Goal: Information Seeking & Learning: Find specific fact

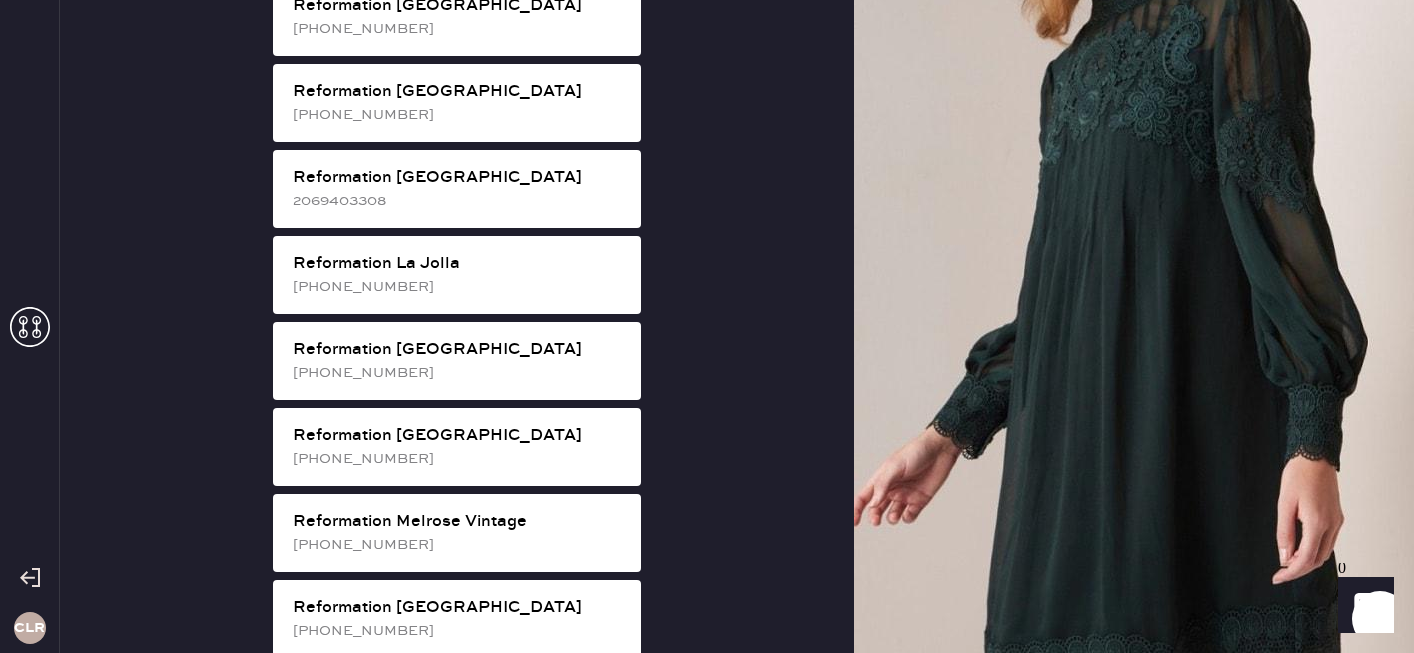
scroll to position [1828, 0]
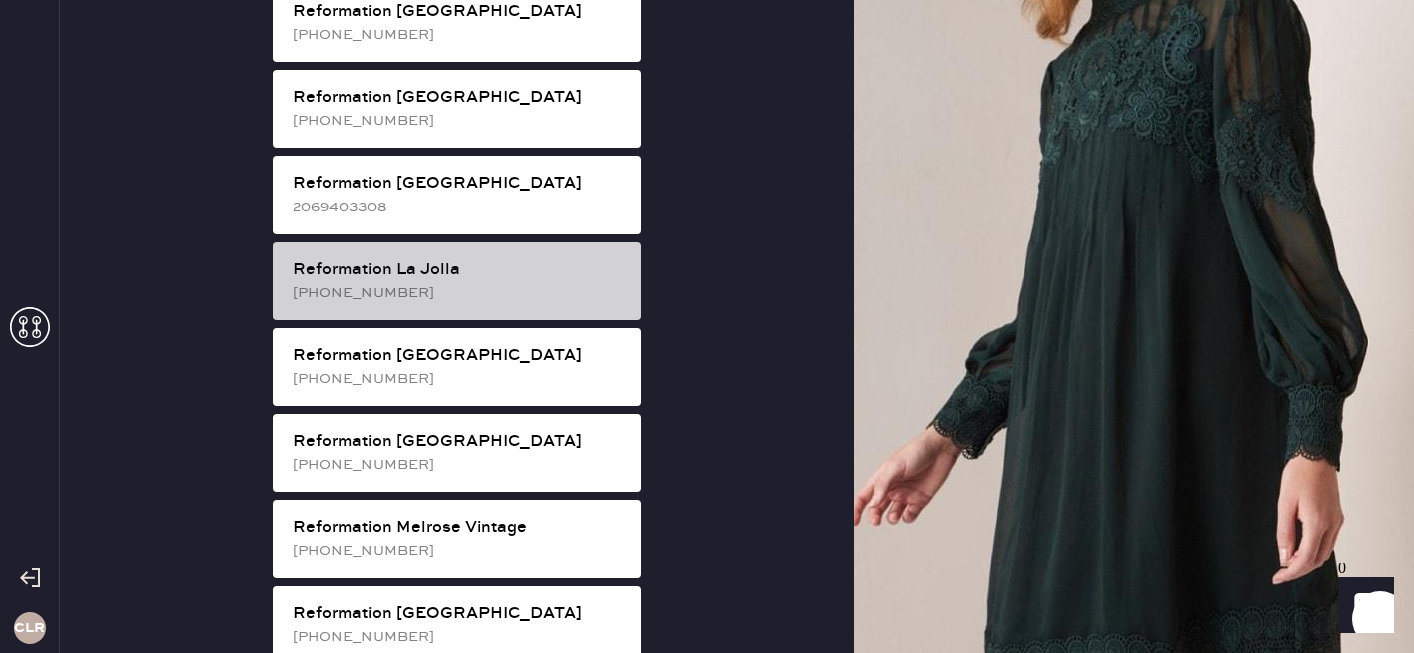
click at [540, 282] on div "[PHONE_NUMBER]" at bounding box center [459, 293] width 332 height 22
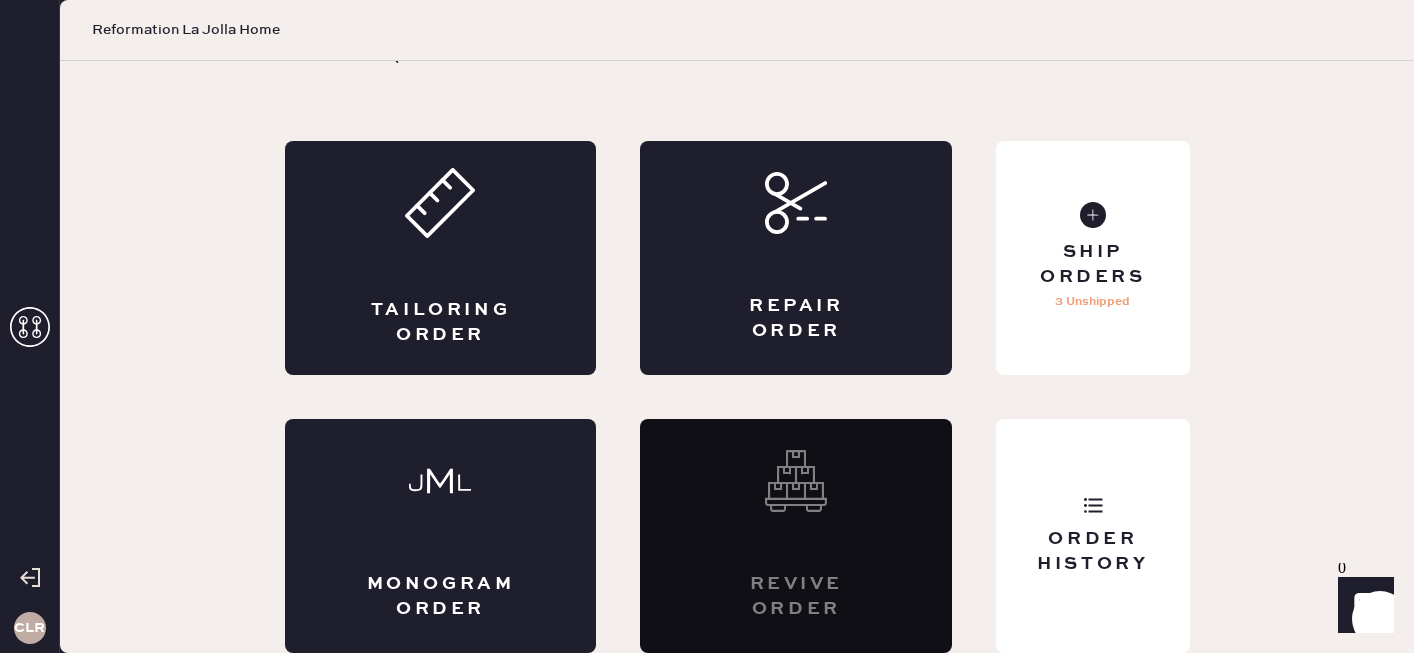
scroll to position [72, 0]
click at [1124, 549] on div "Order History" at bounding box center [1092, 552] width 161 height 50
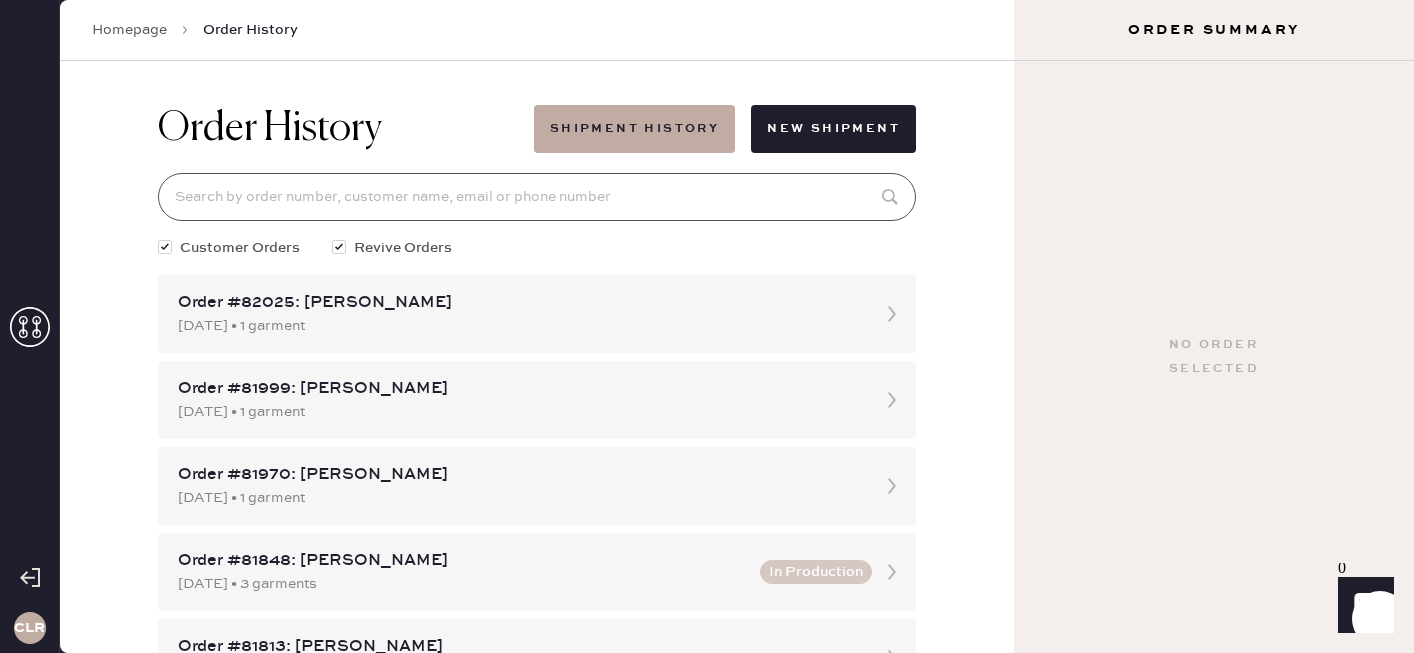
click at [453, 188] on input at bounding box center [537, 197] width 758 height 48
paste input "[EMAIL_ADDRESS][DOMAIN_NAME]"
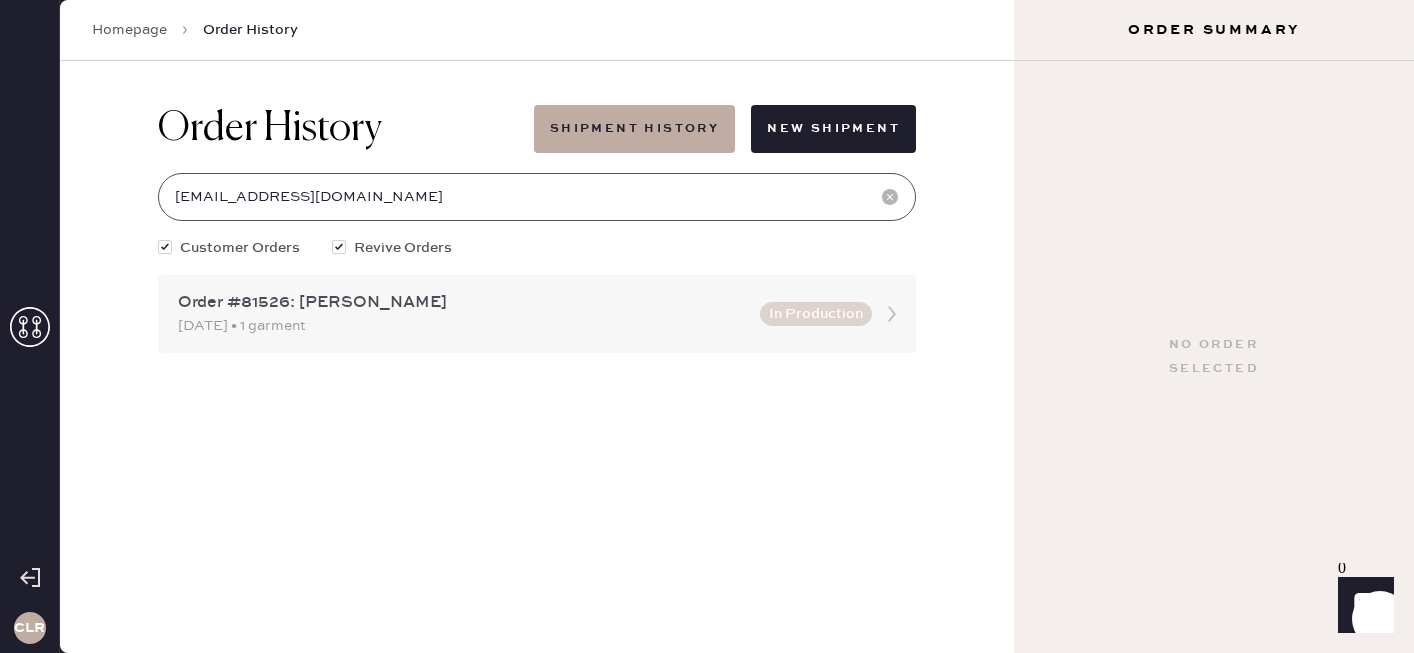
type input "[EMAIL_ADDRESS][DOMAIN_NAME]"
click at [456, 325] on div "[DATE] • 1 garment" at bounding box center [463, 326] width 570 height 22
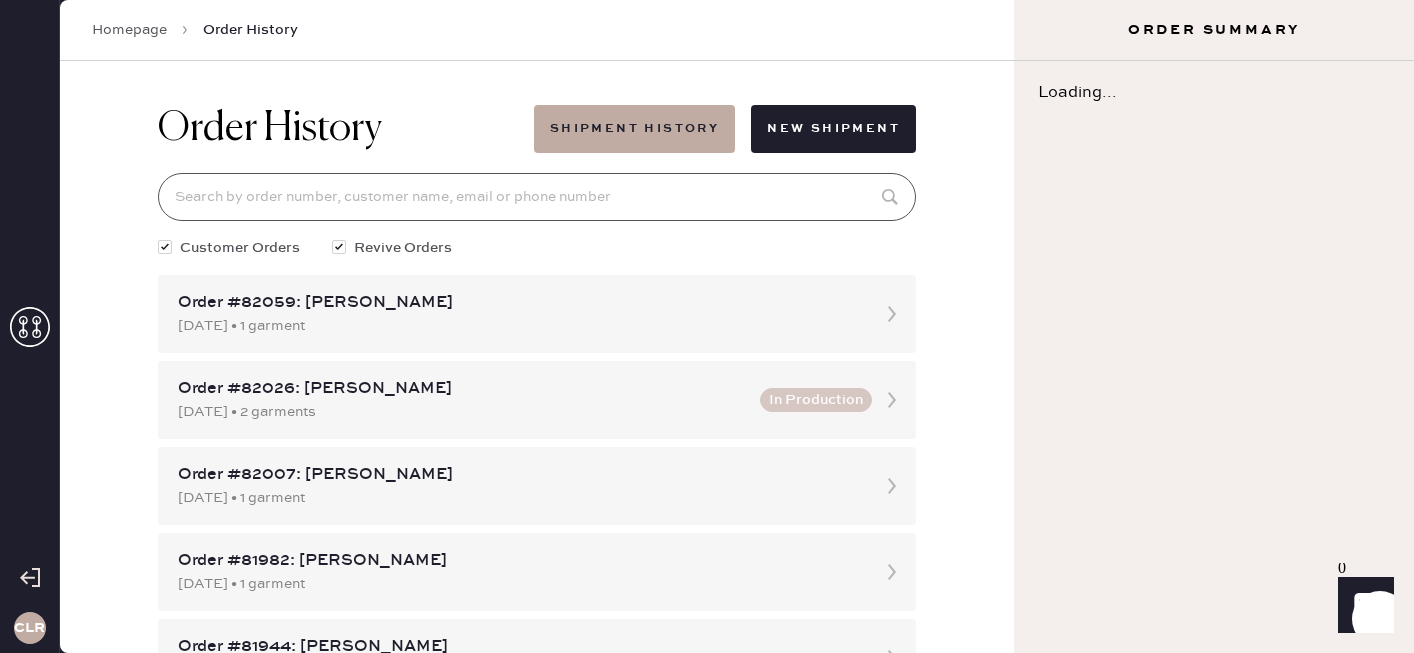
click at [344, 187] on input at bounding box center [537, 197] width 758 height 48
paste input "[EMAIL_ADDRESS][DOMAIN_NAME]"
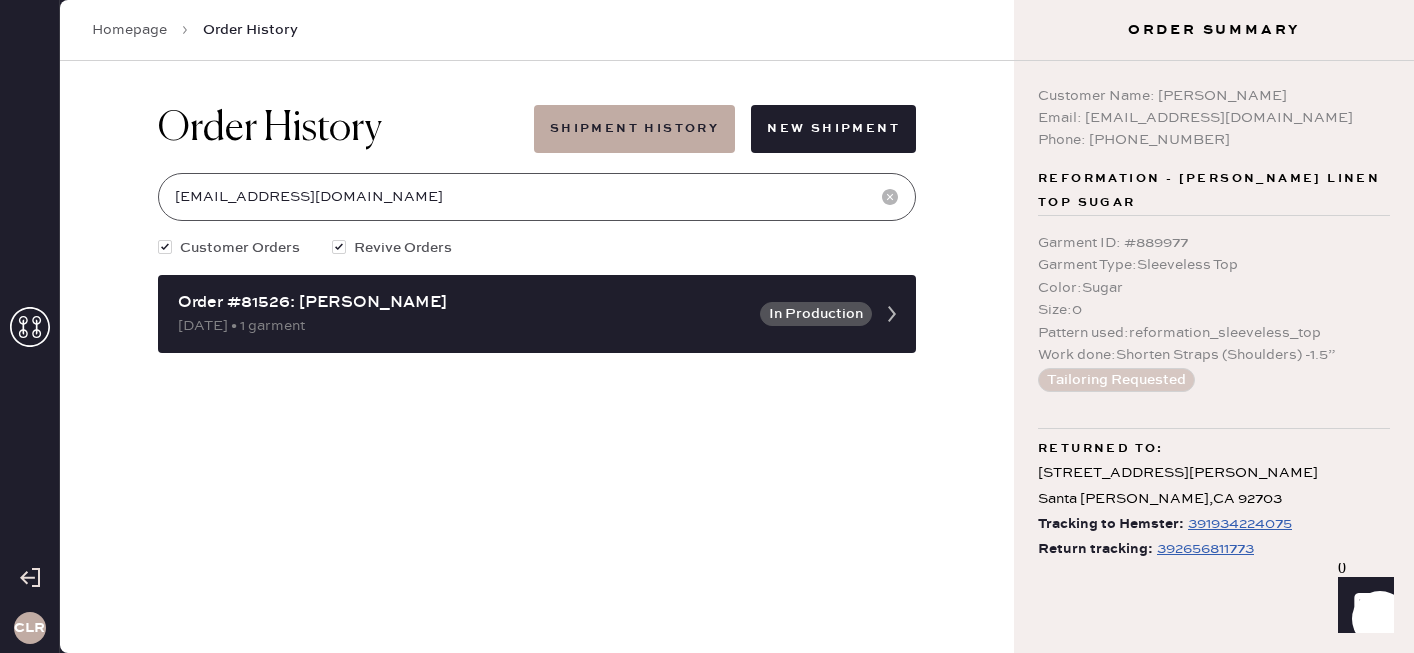
type input "[EMAIL_ADDRESS][DOMAIN_NAME]"
click at [1219, 537] on div "392656811773" at bounding box center [1205, 549] width 97 height 24
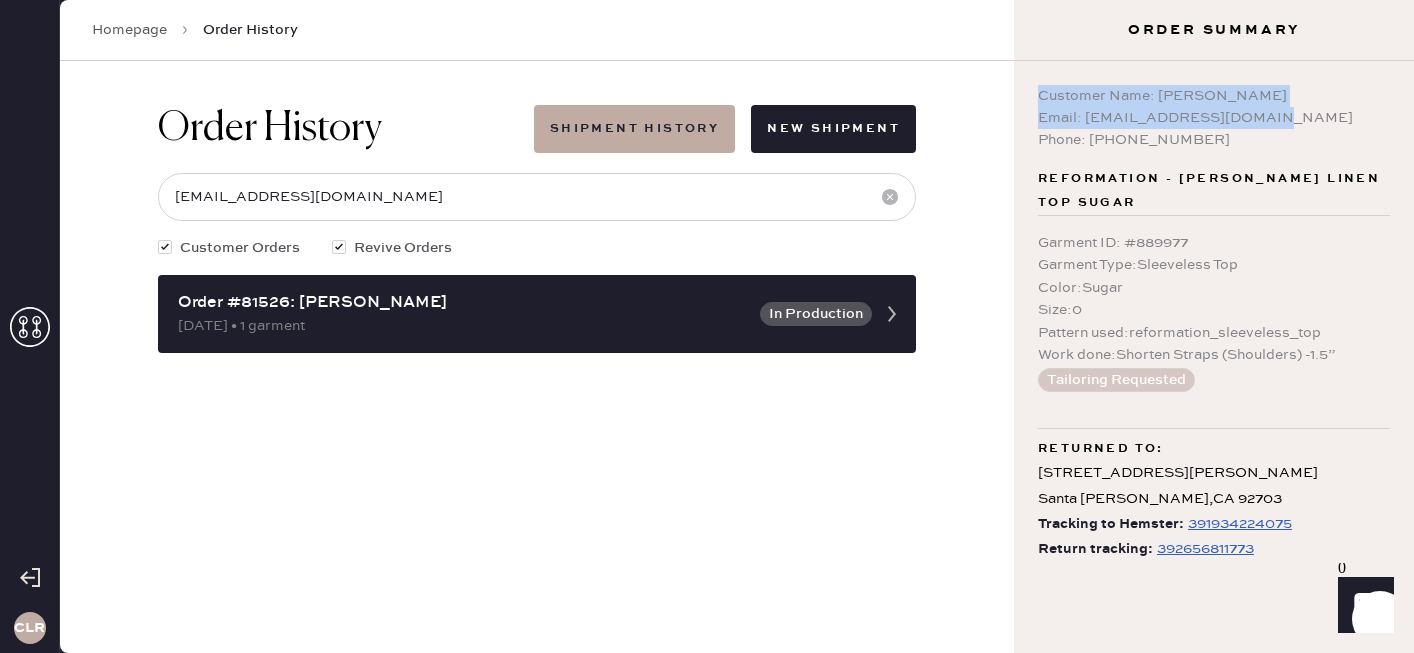
copy div "Customer Name: [PERSON_NAME][GEOGRAPHIC_DATA] Email: [EMAIL_ADDRESS][DOMAIN_NAM…"
drag, startPoint x: 1291, startPoint y: 114, endPoint x: 1024, endPoint y: 75, distance: 269.8
click at [1024, 77] on div "Customer Name: [PERSON_NAME][GEOGRAPHIC_DATA] Email: [EMAIL_ADDRESS][DOMAIN_NAM…" at bounding box center [1214, 357] width 400 height 592
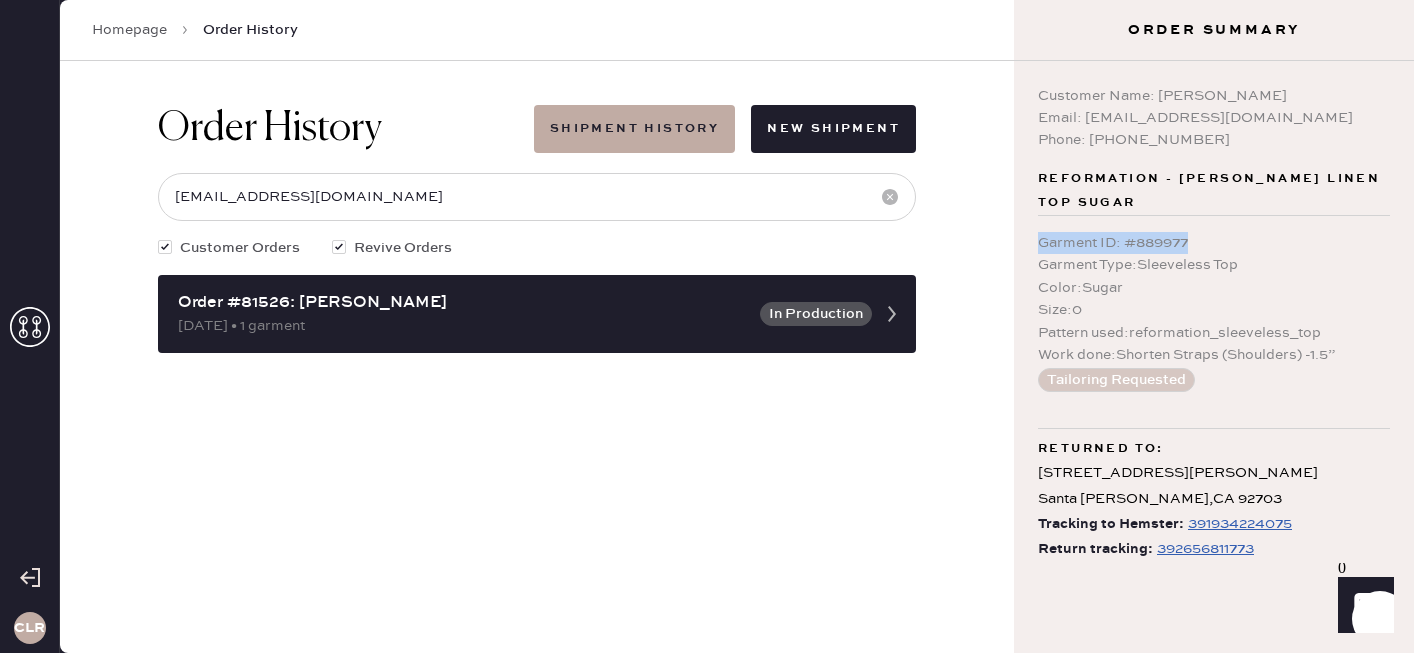
copy div "Garment ID : # 889977"
drag, startPoint x: 1214, startPoint y: 221, endPoint x: 1028, endPoint y: 221, distance: 186.0
click at [1028, 221] on div "Customer Name: [PERSON_NAME][GEOGRAPHIC_DATA] Email: [EMAIL_ADDRESS][DOMAIN_NAM…" at bounding box center [1214, 357] width 400 height 592
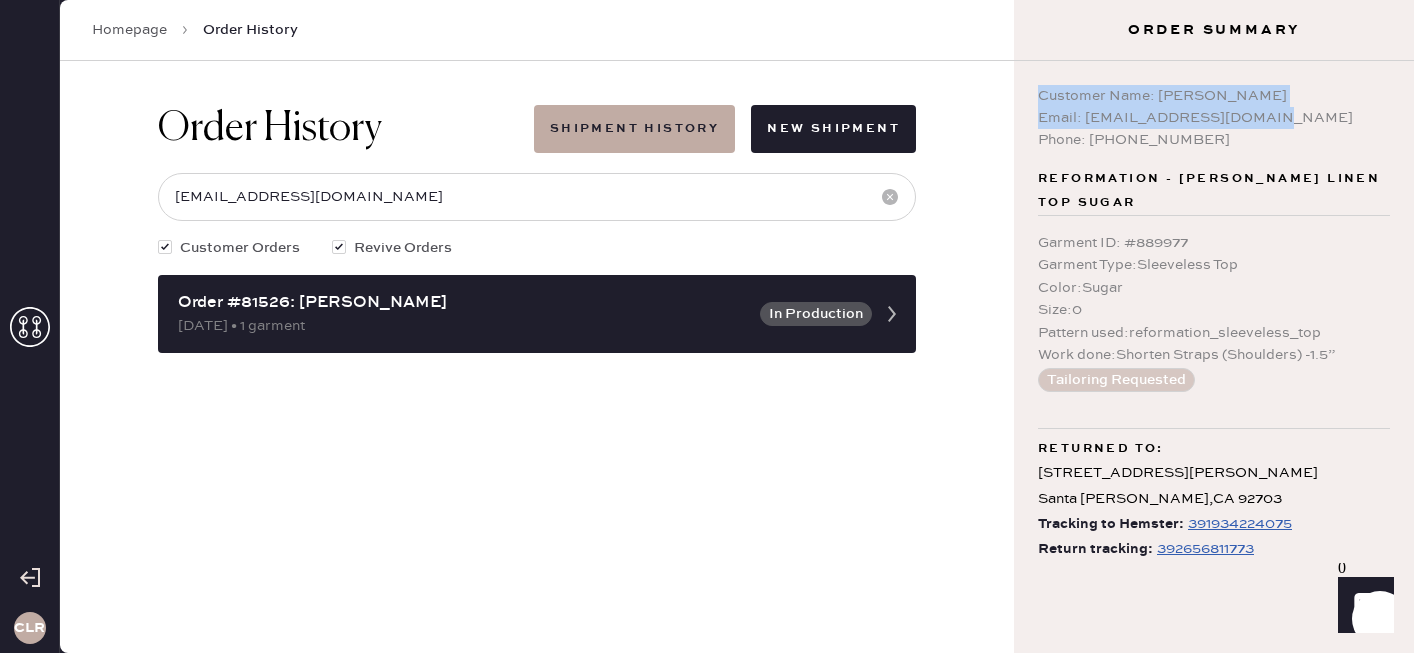
drag, startPoint x: 1331, startPoint y: 123, endPoint x: 1022, endPoint y: 99, distance: 309.9
click at [1022, 99] on div "Customer Name: [PERSON_NAME][GEOGRAPHIC_DATA] Email: [EMAIL_ADDRESS][DOMAIN_NAM…" at bounding box center [1214, 357] width 400 height 592
copy div "Customer Name: [PERSON_NAME][GEOGRAPHIC_DATA] Email: [EMAIL_ADDRESS][DOMAIN_NAM…"
